Goal: Complete application form: Complete application form

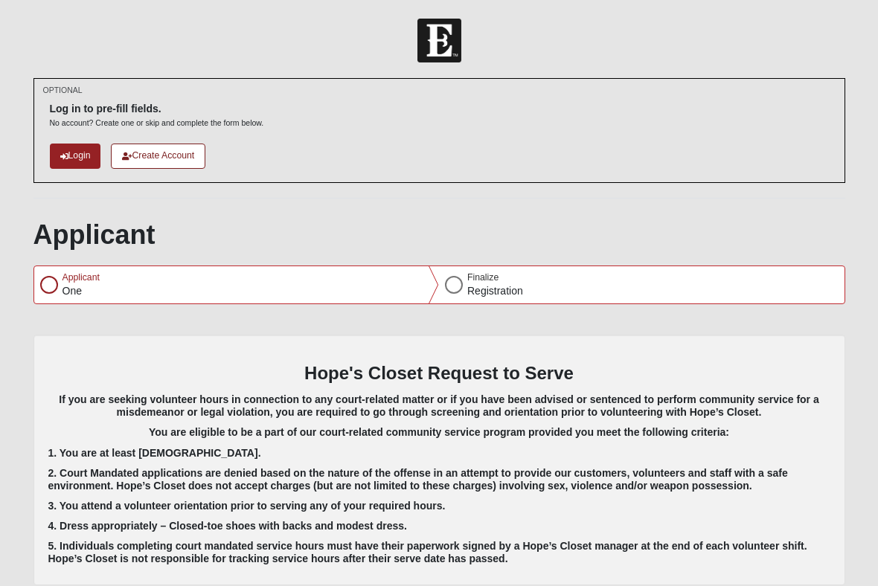
scroll to position [488, 0]
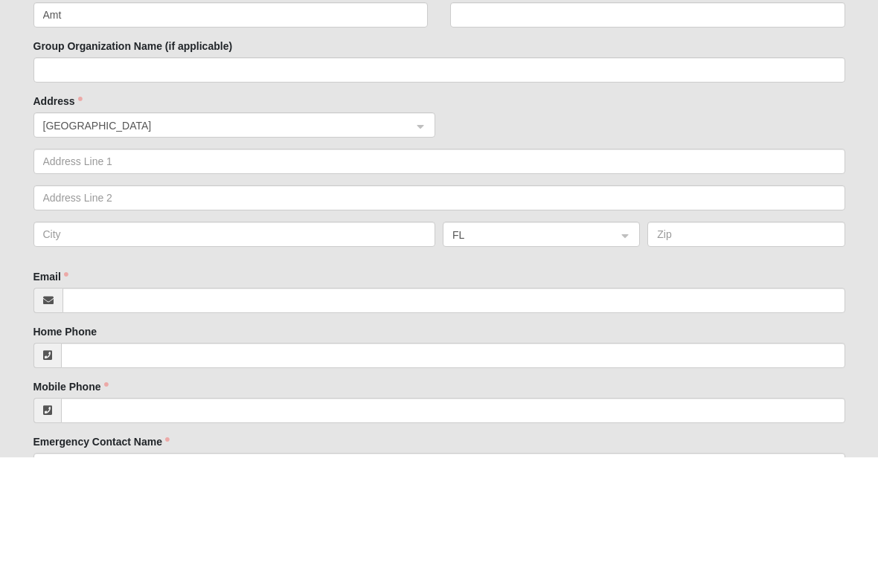
type input "Amt"
click at [526, 131] on input "Last Name" at bounding box center [647, 143] width 395 height 25
type input "S"
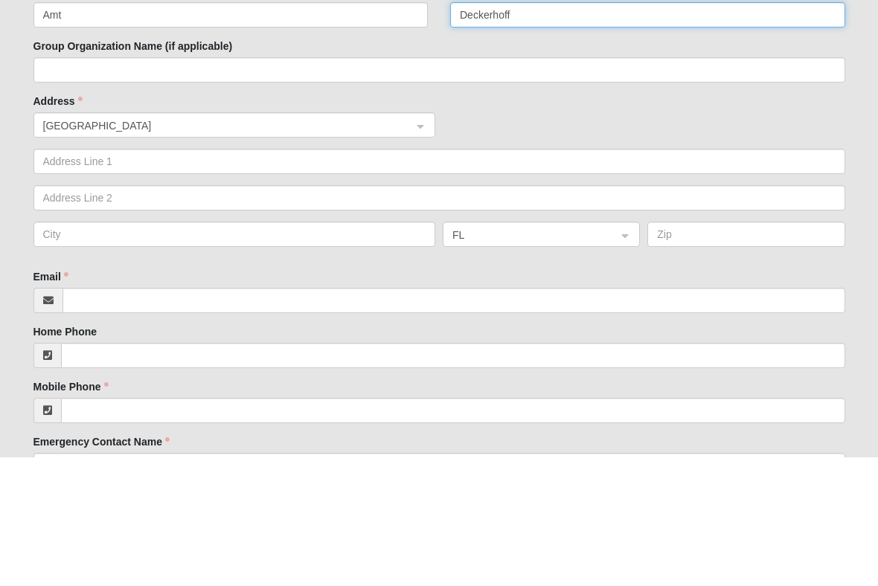
type input "Deckerhoff"
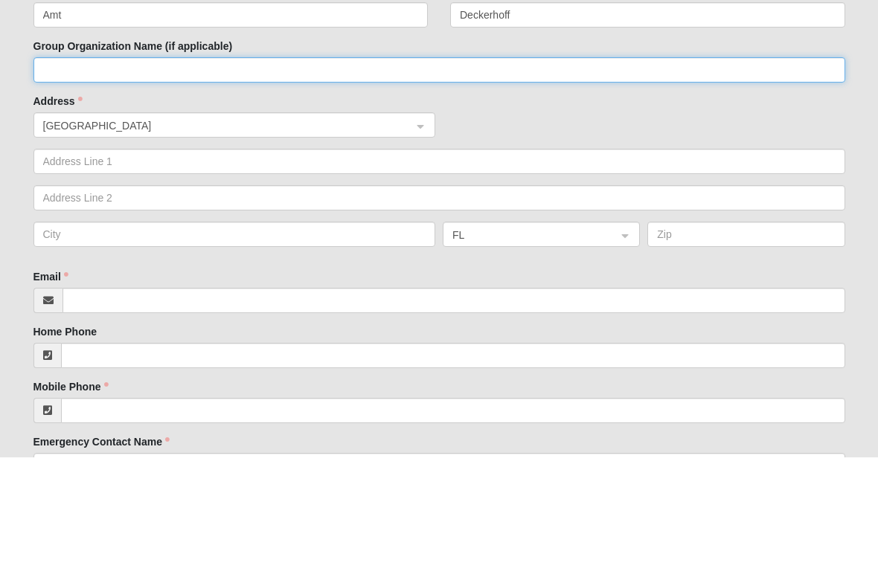
click at [266, 190] on input "Group Organization Name (if applicable)" at bounding box center [438, 198] width 811 height 25
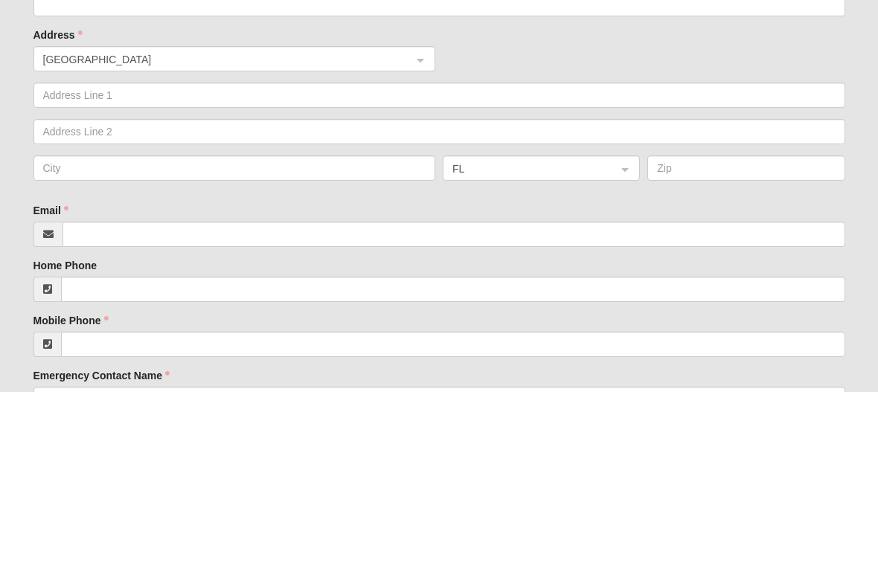
click at [415, 242] on input "search" at bounding box center [229, 253] width 374 height 22
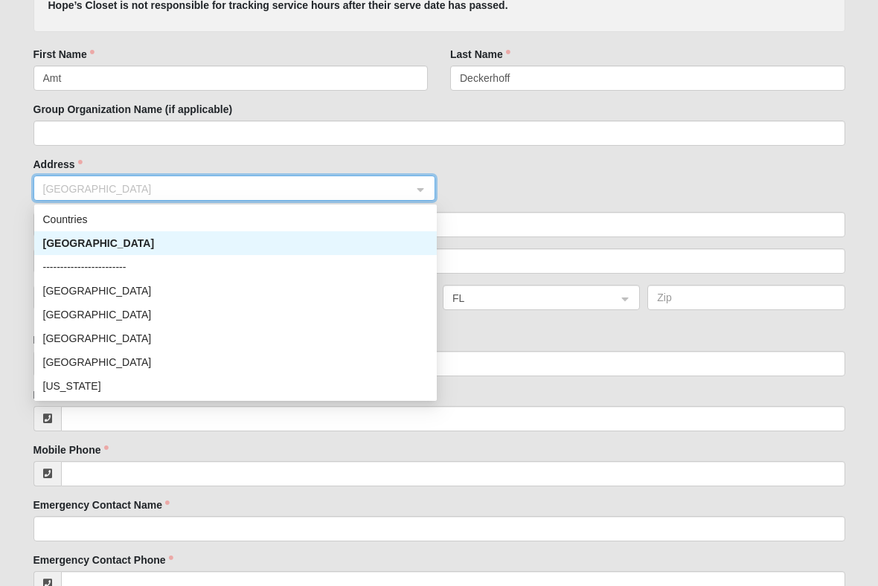
click at [175, 239] on div "[GEOGRAPHIC_DATA]" at bounding box center [235, 243] width 385 height 16
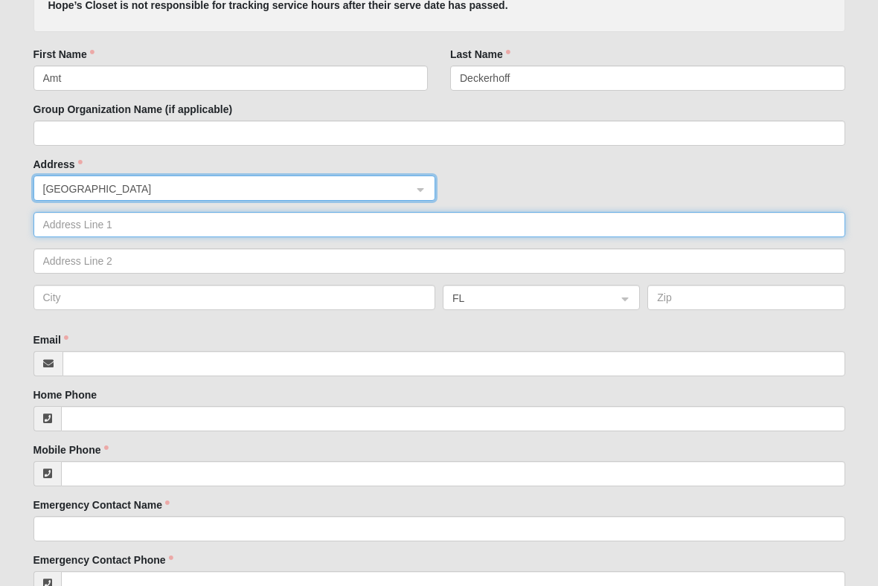
click at [208, 222] on input "text" at bounding box center [438, 224] width 811 height 25
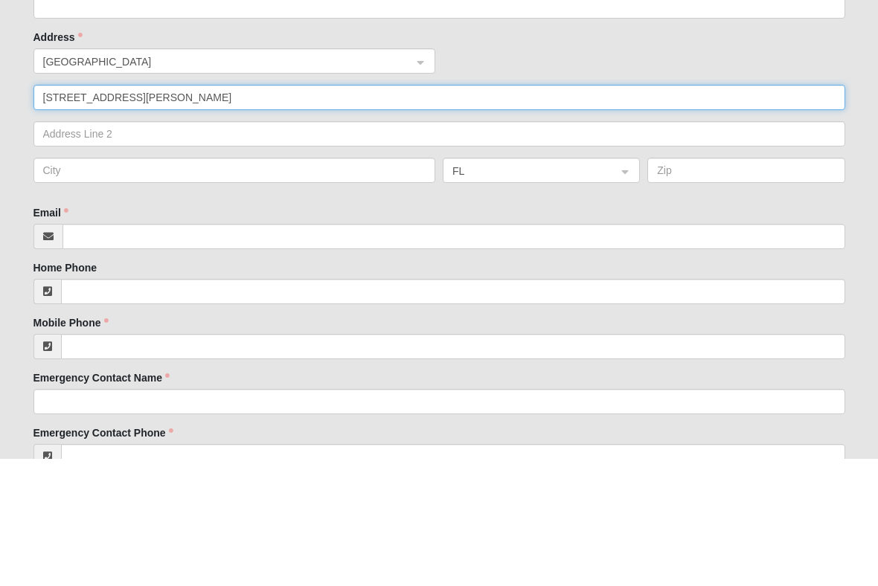
type input "[STREET_ADDRESS][PERSON_NAME]"
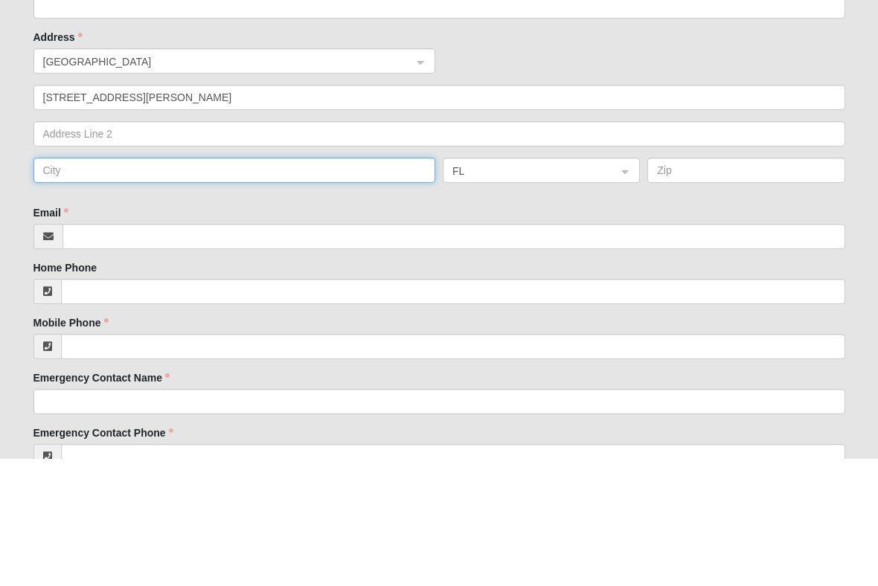
click at [307, 285] on input "text" at bounding box center [234, 297] width 402 height 25
type input "[GEOGRAPHIC_DATA]"
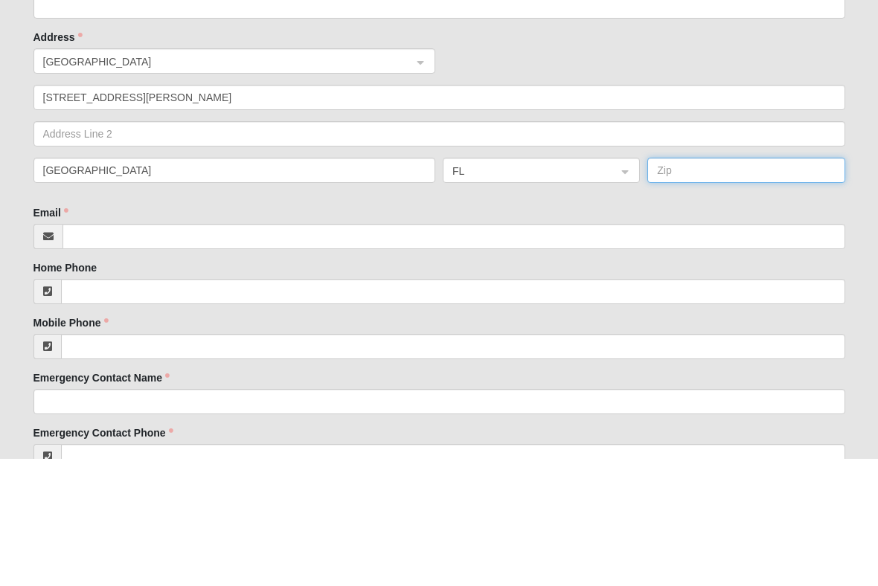
click at [754, 285] on input "text" at bounding box center [745, 297] width 197 height 25
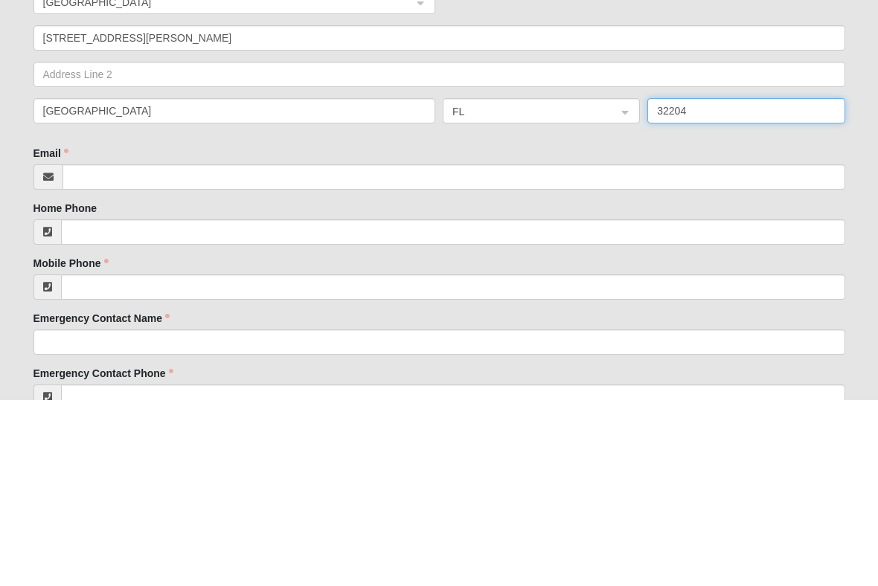
type input "32204"
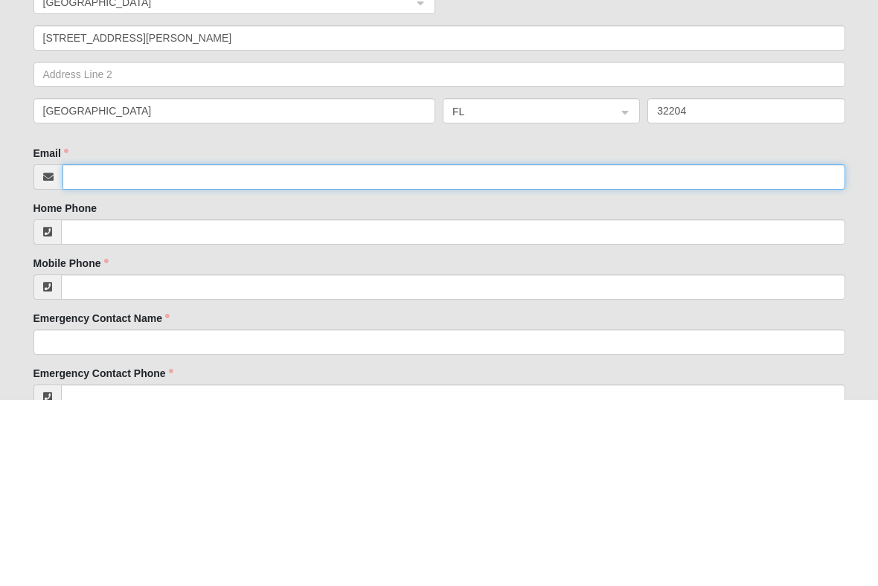
click at [448, 351] on input "Email" at bounding box center [453, 363] width 782 height 25
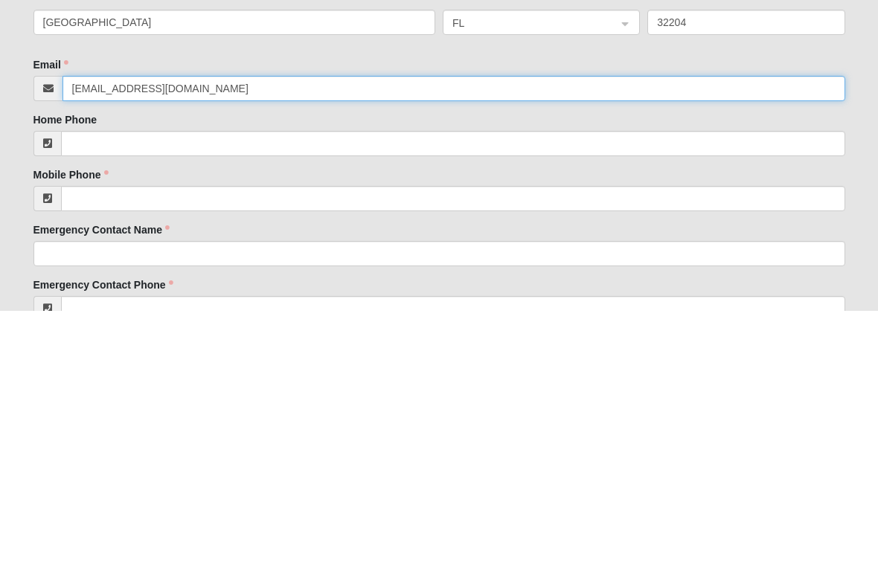
type input "[EMAIL_ADDRESS][DOMAIN_NAME]"
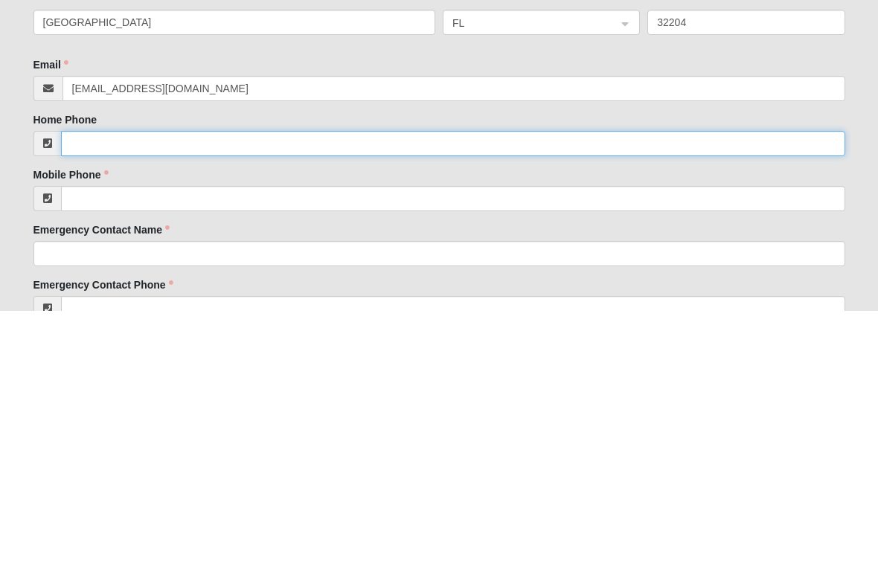
click at [386, 406] on input "Home Phone" at bounding box center [453, 418] width 784 height 25
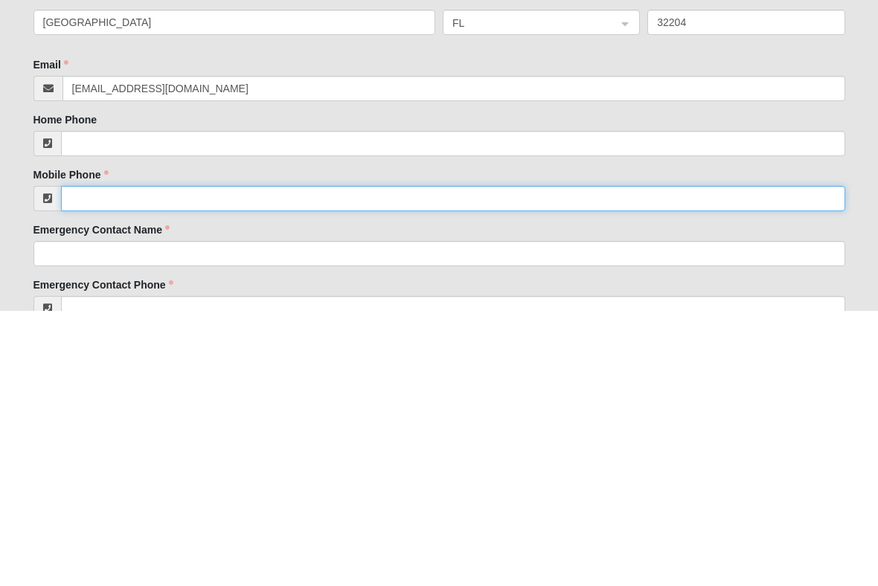
click at [320, 461] on input "Mobile Phone" at bounding box center [453, 473] width 784 height 25
type input "[PHONE_NUMBER]"
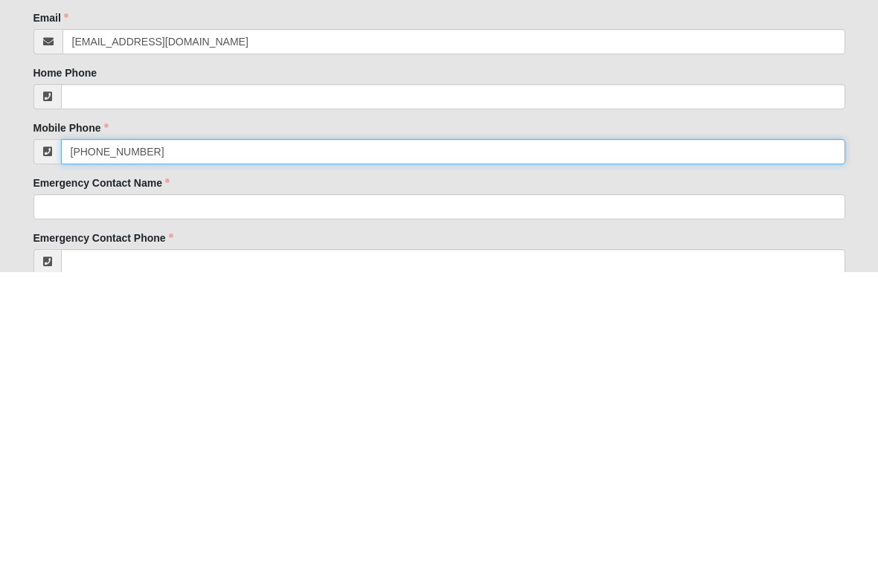
scroll to position [565, 0]
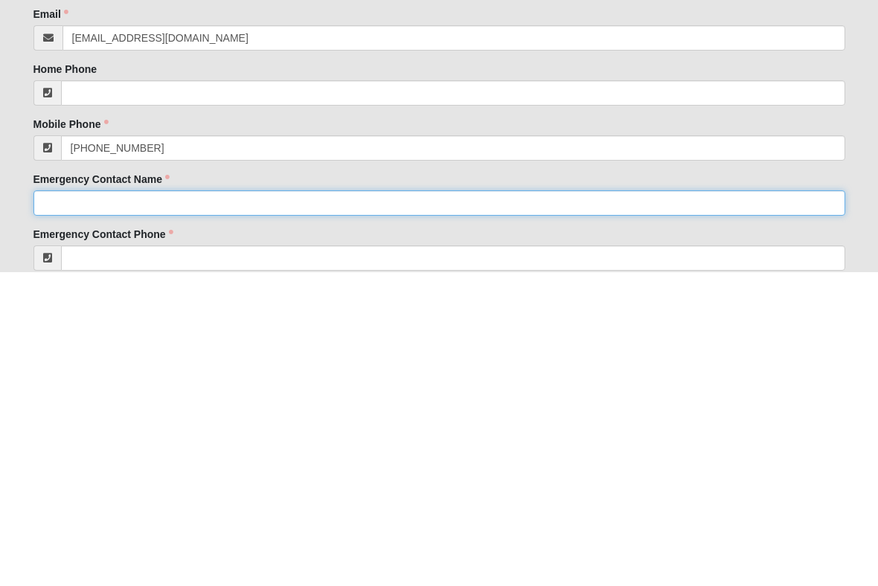
click at [309, 504] on input "Emergency Contact Name" at bounding box center [438, 516] width 811 height 25
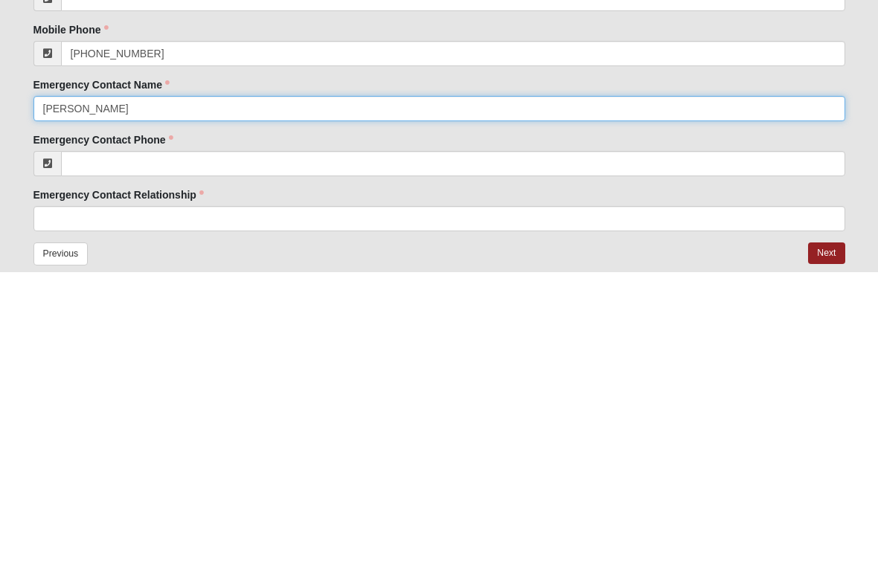
scroll to position [665, 0]
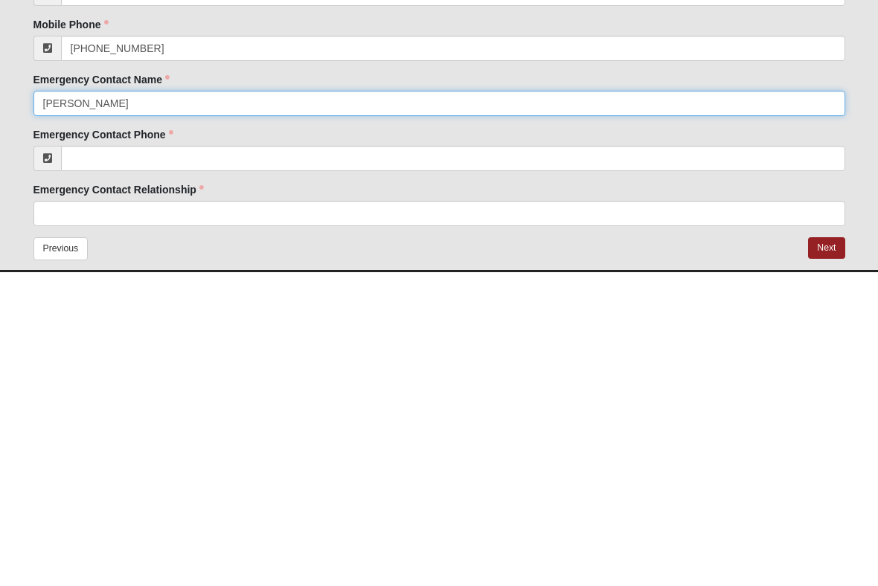
type input "[PERSON_NAME]"
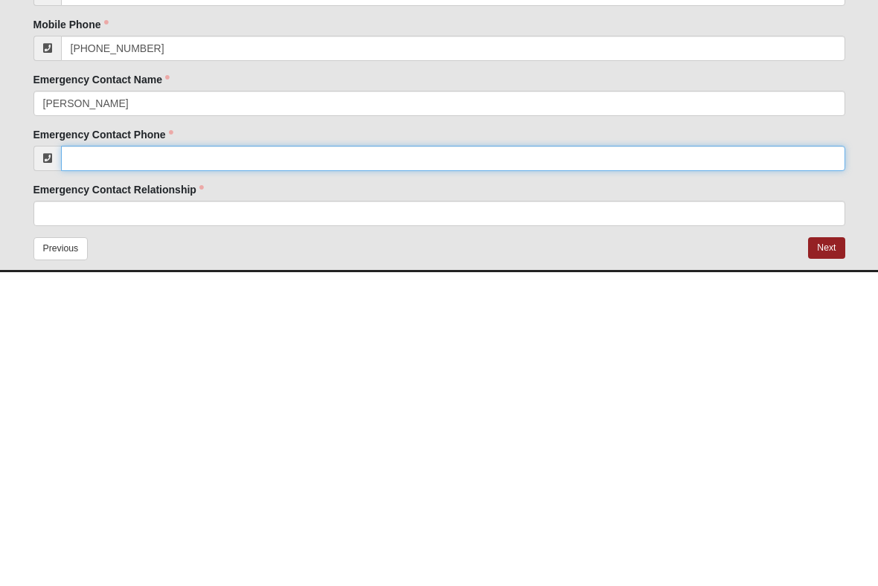
click at [416, 460] on input "Emergency Contact Phone" at bounding box center [453, 472] width 784 height 25
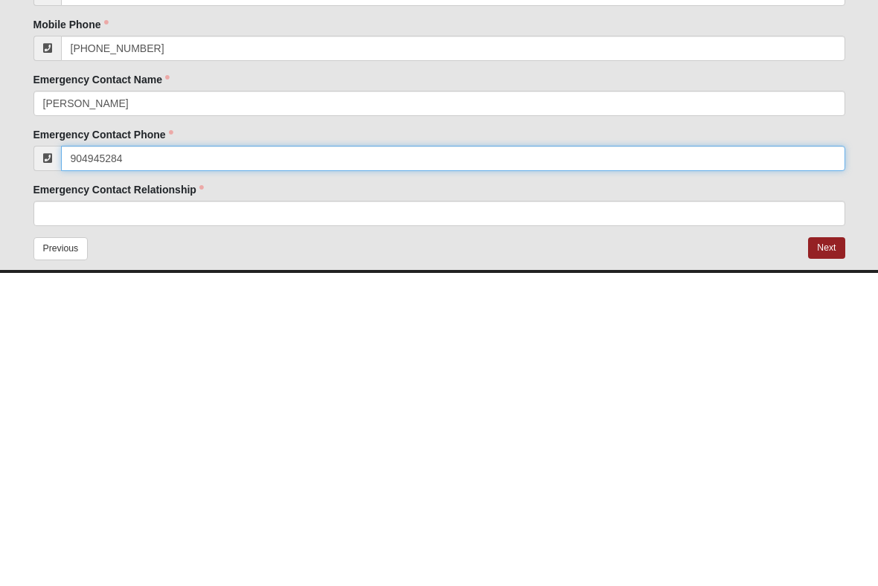
type input "[PHONE_NUMBER]"
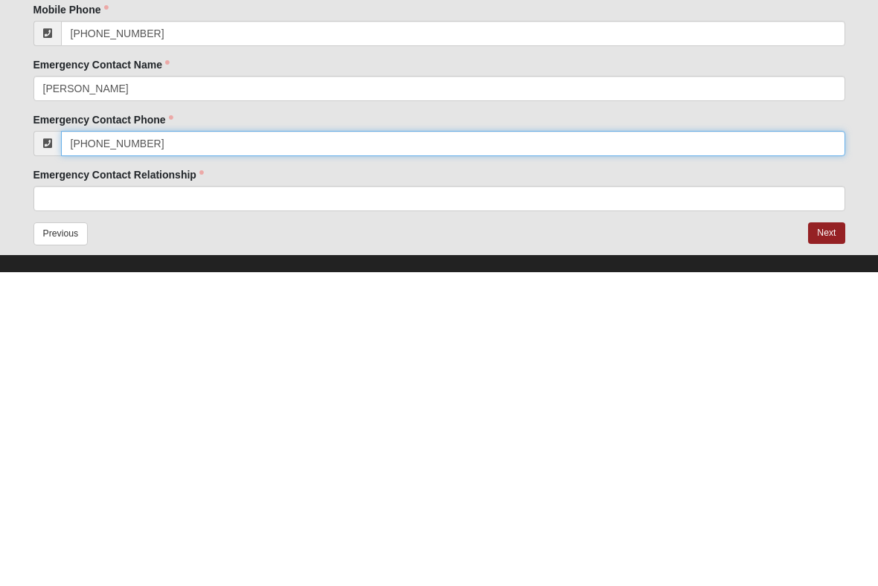
scroll to position [692, 0]
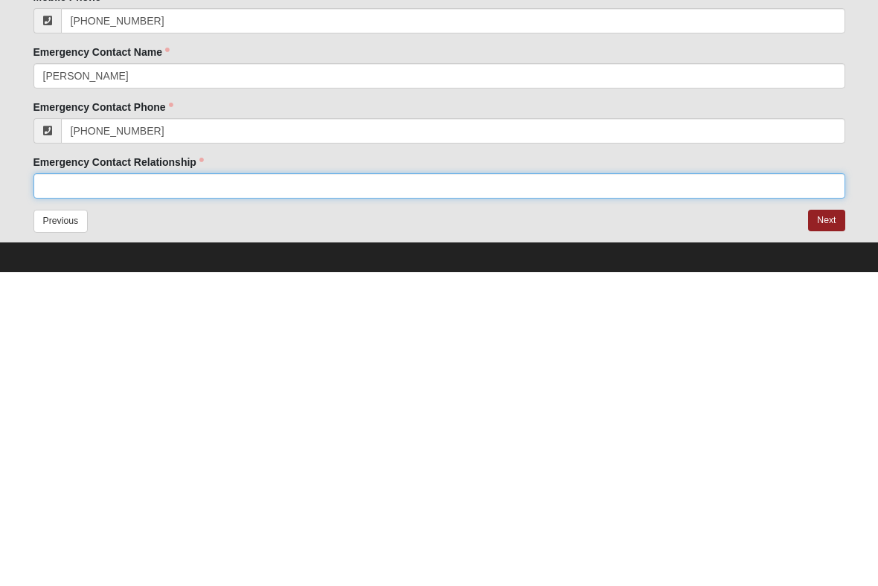
click at [428, 487] on input "Emergency Contact Relationship" at bounding box center [438, 499] width 811 height 25
type input "Husband"
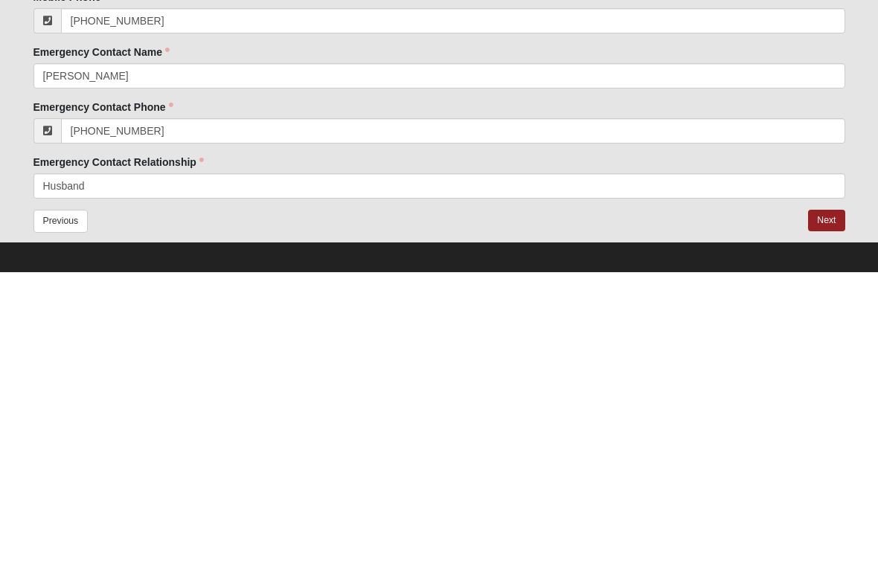
click at [822, 524] on button "Next" at bounding box center [826, 535] width 36 height 22
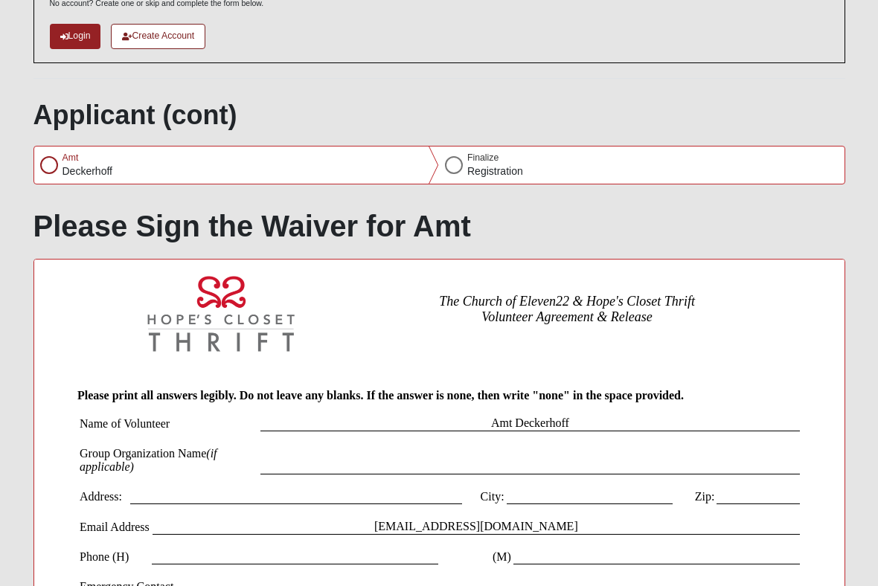
scroll to position [0, 0]
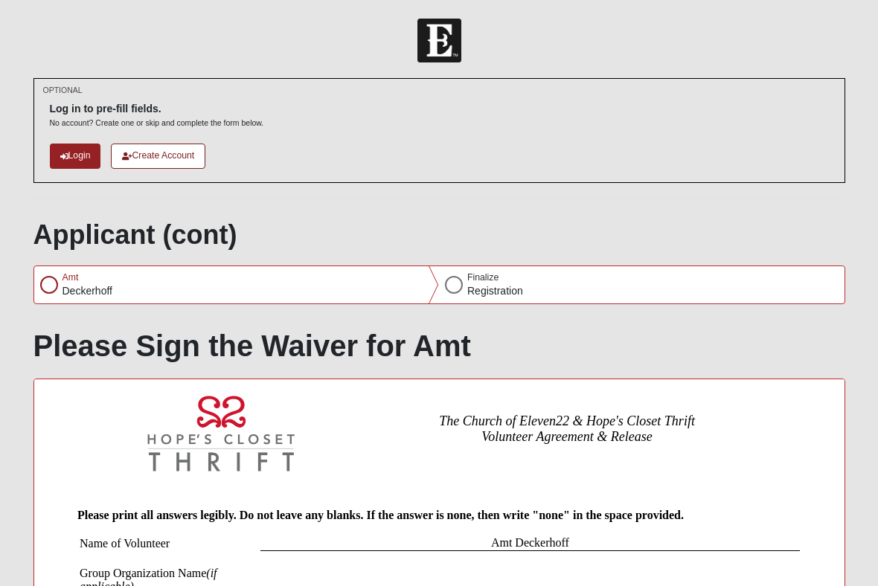
click at [54, 284] on div at bounding box center [49, 285] width 18 height 18
click at [55, 283] on div at bounding box center [49, 285] width 18 height 18
click at [452, 286] on div at bounding box center [454, 285] width 18 height 18
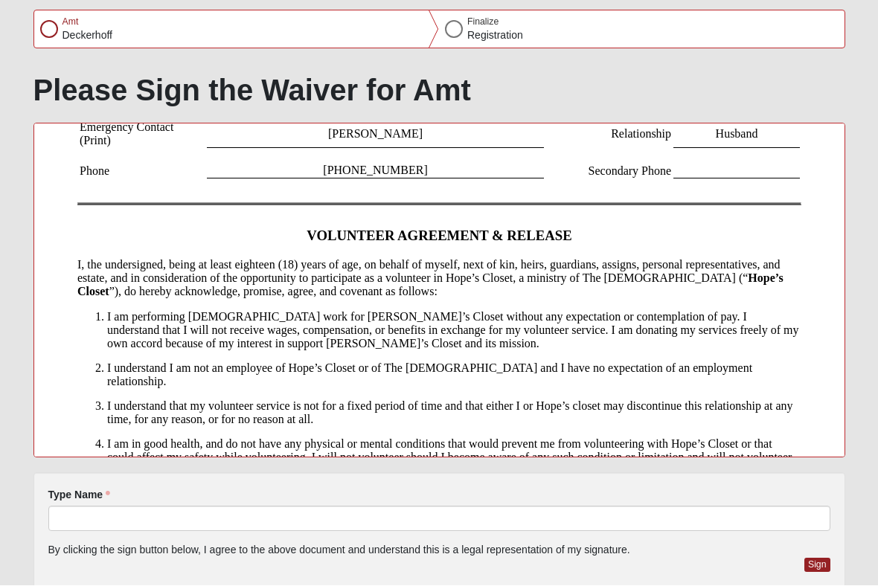
scroll to position [322, 0]
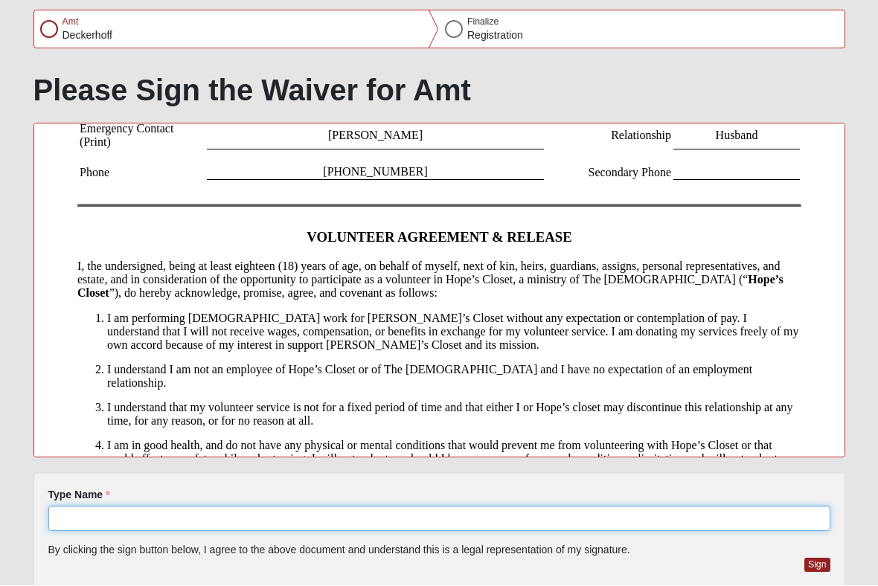
click at [181, 522] on input "Type Name" at bounding box center [439, 519] width 782 height 25
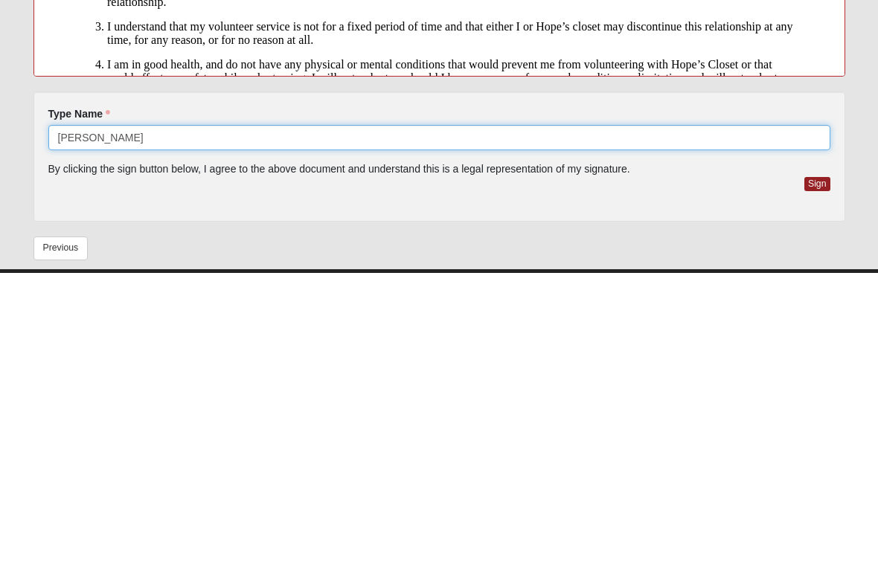
type input "[PERSON_NAME]"
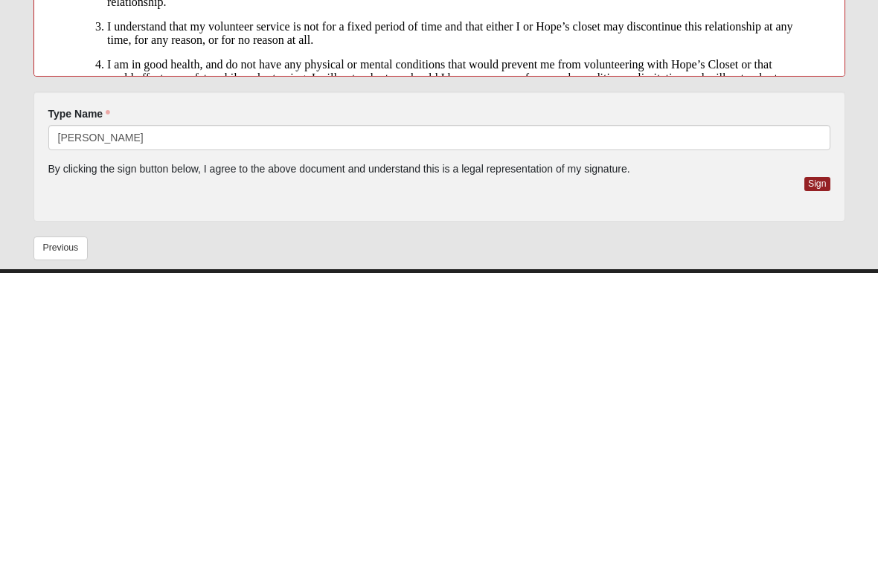
click at [815, 491] on button "Sign" at bounding box center [817, 498] width 26 height 14
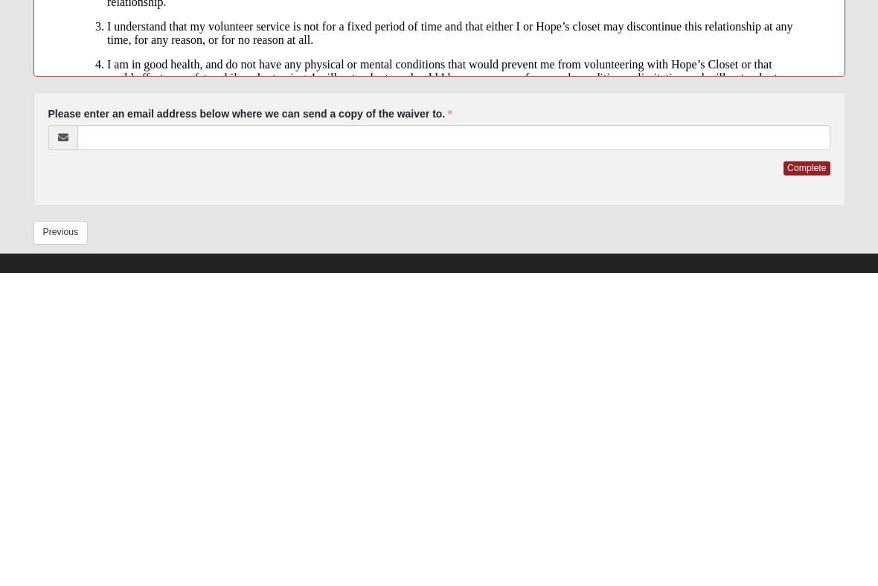
scroll to position [341, 0]
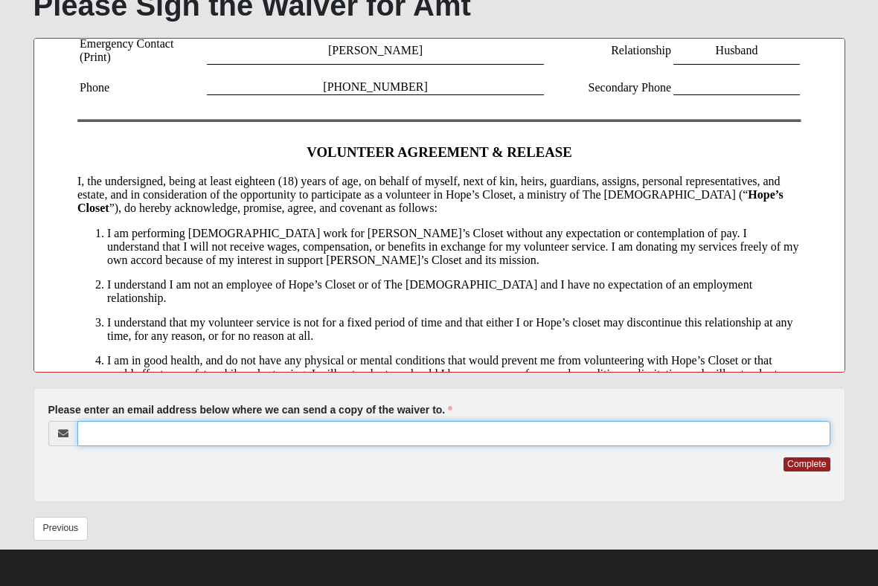
click at [439, 424] on input "Please enter an email address below where we can send a copy of the waiver to." at bounding box center [453, 433] width 753 height 25
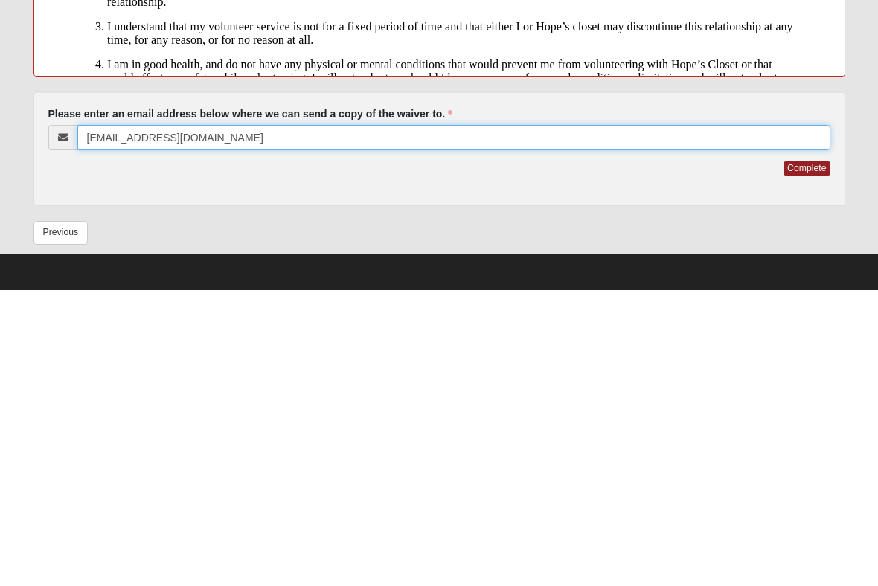
type input "[EMAIL_ADDRESS][DOMAIN_NAME]"
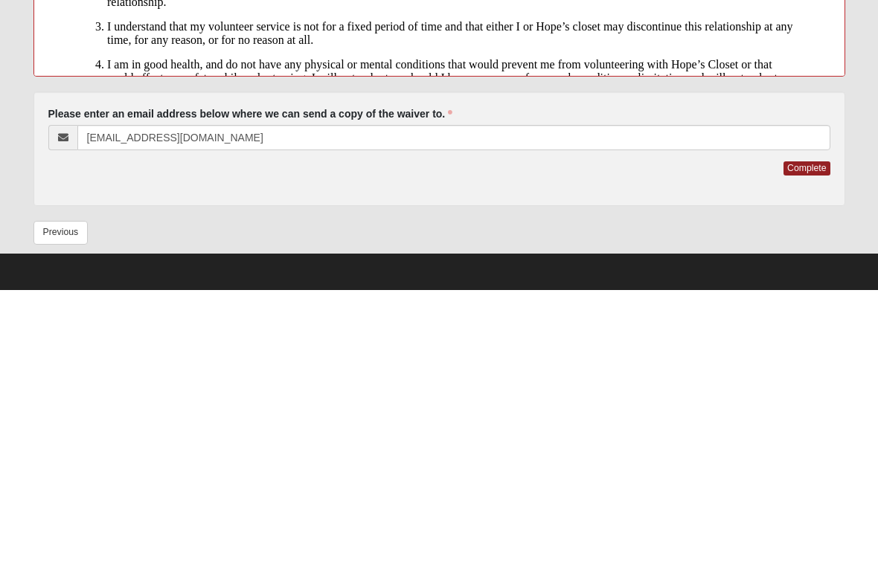
click at [829, 457] on button "Complete" at bounding box center [806, 464] width 46 height 14
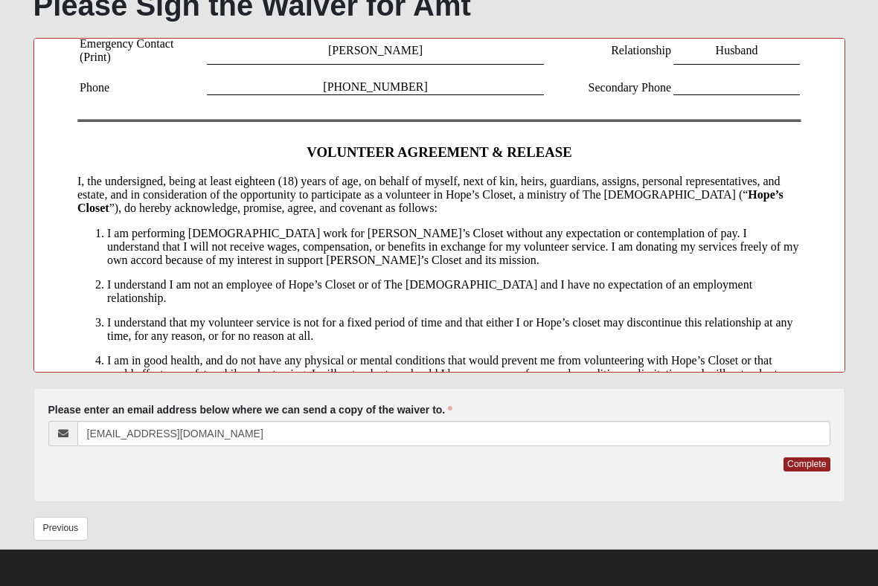
scroll to position [0, 0]
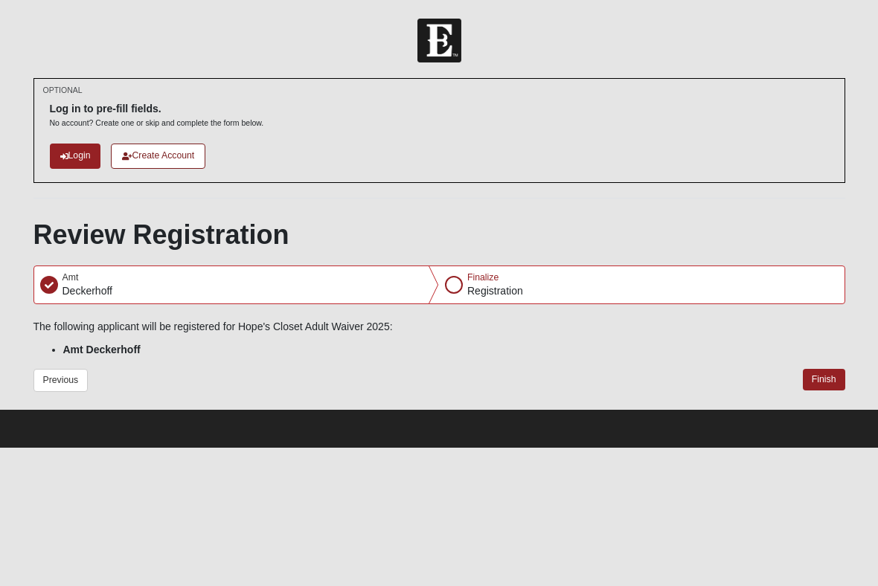
click at [826, 385] on button "Finish" at bounding box center [824, 380] width 42 height 22
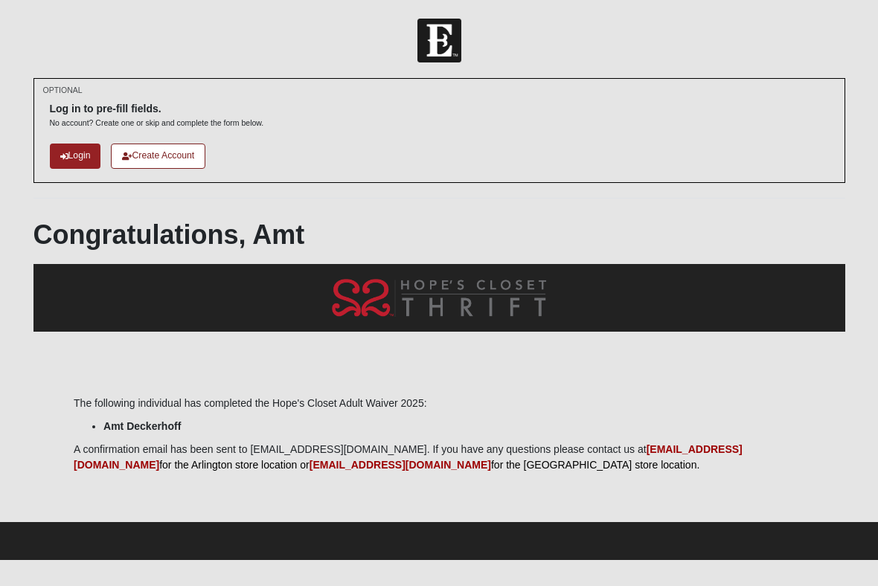
click at [81, 161] on link "Login" at bounding box center [75, 156] width 51 height 25
